Goal: Transaction & Acquisition: Purchase product/service

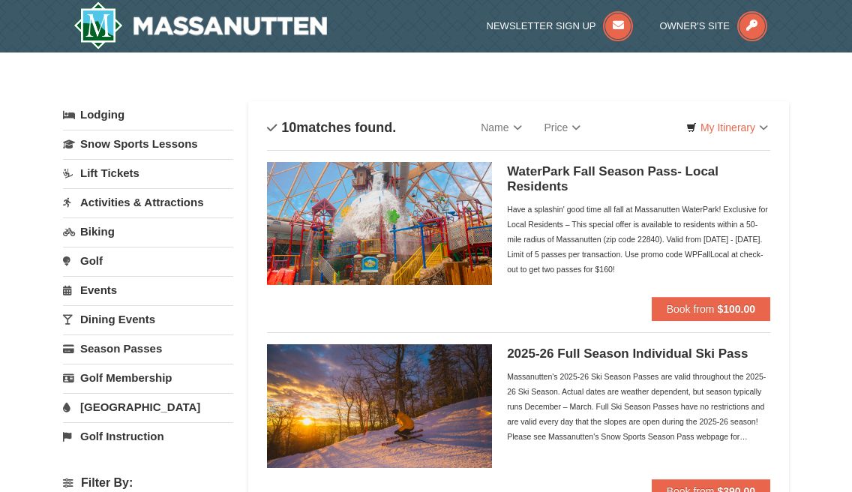
click at [130, 173] on link "Lift Tickets" at bounding box center [148, 173] width 170 height 28
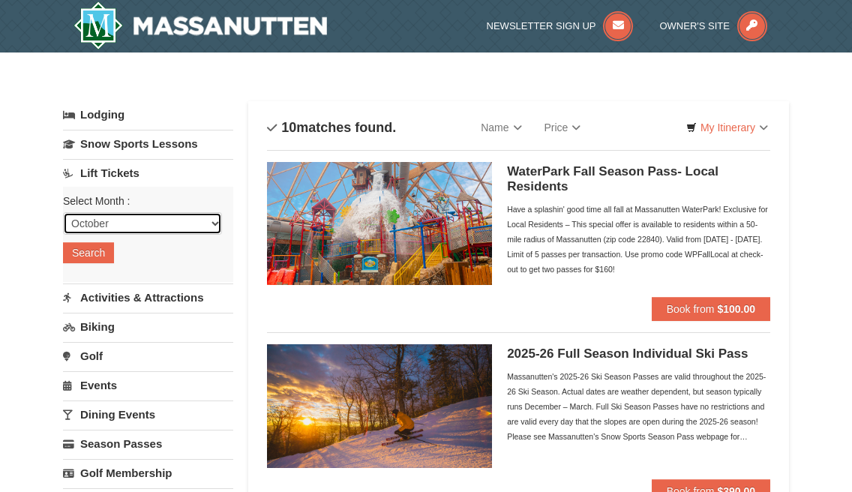
select select "1"
click option "January" at bounding box center [0, 0] width 0 height 0
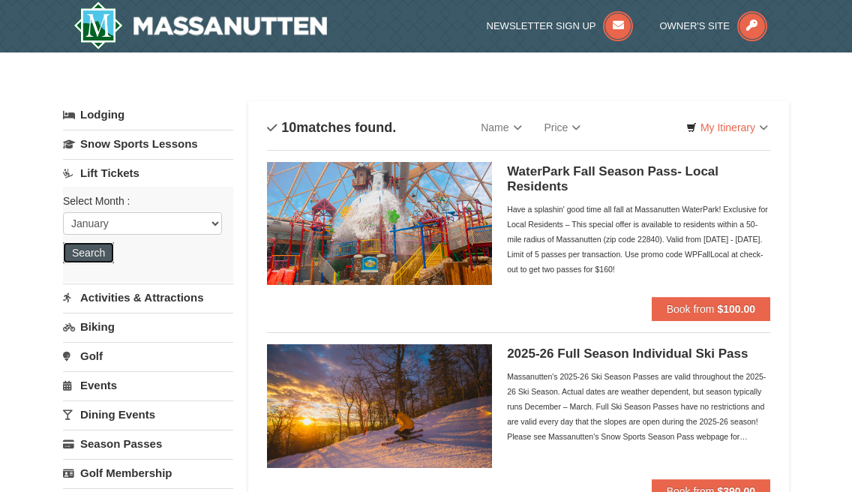
click at [97, 246] on button "Search" at bounding box center [88, 252] width 51 height 21
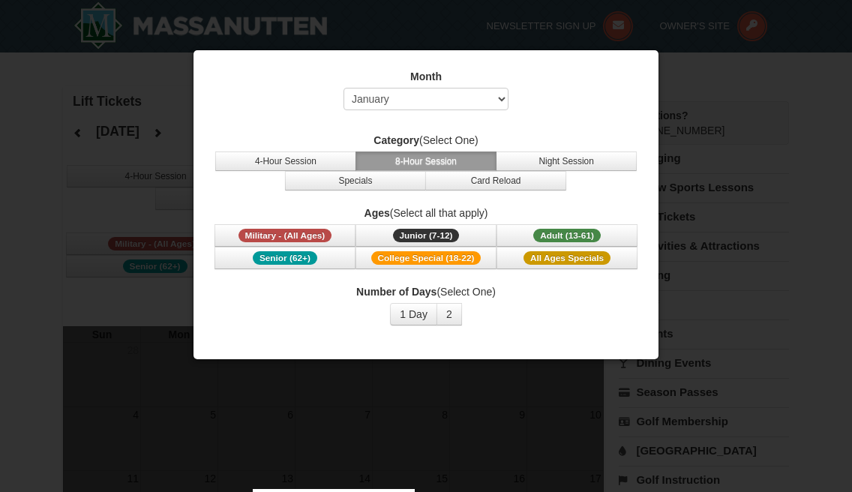
select select "1"
click at [270, 259] on span "Senior (62+)" at bounding box center [285, 258] width 65 height 14
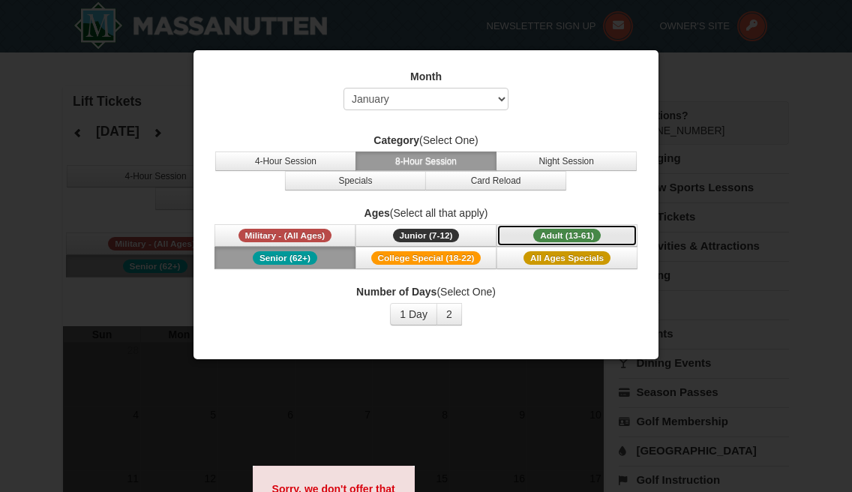
click at [569, 233] on span "Adult (13-61)" at bounding box center [567, 236] width 68 height 14
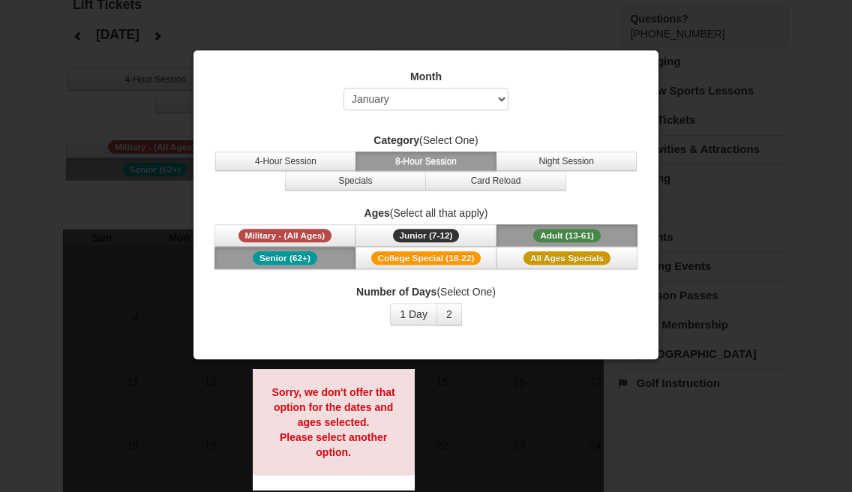
scroll to position [96, 0]
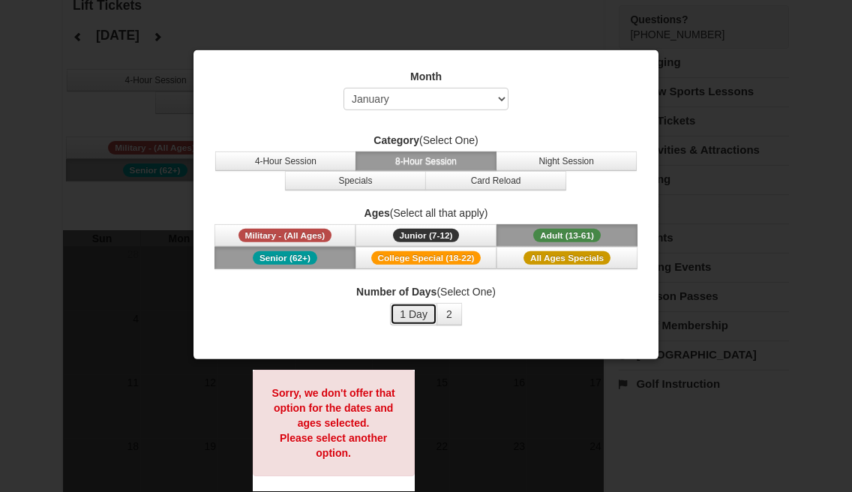
click at [408, 316] on button "1 Day" at bounding box center [413, 314] width 47 height 23
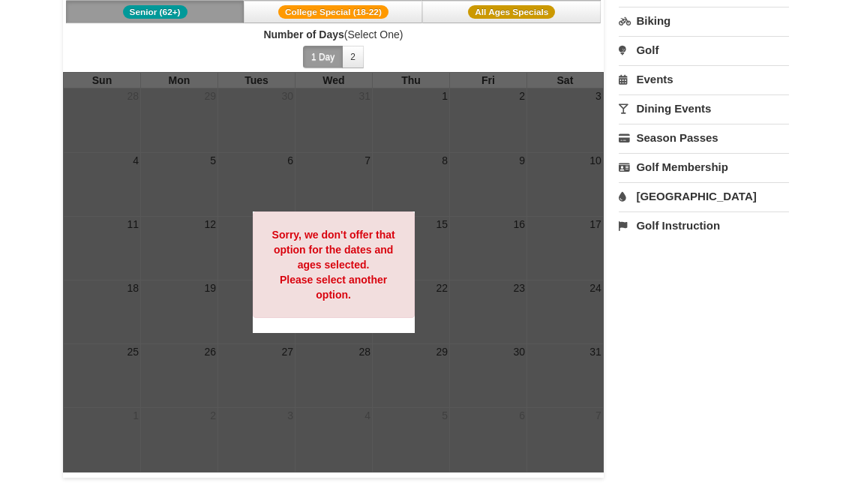
scroll to position [0, 0]
